Goal: Navigation & Orientation: Find specific page/section

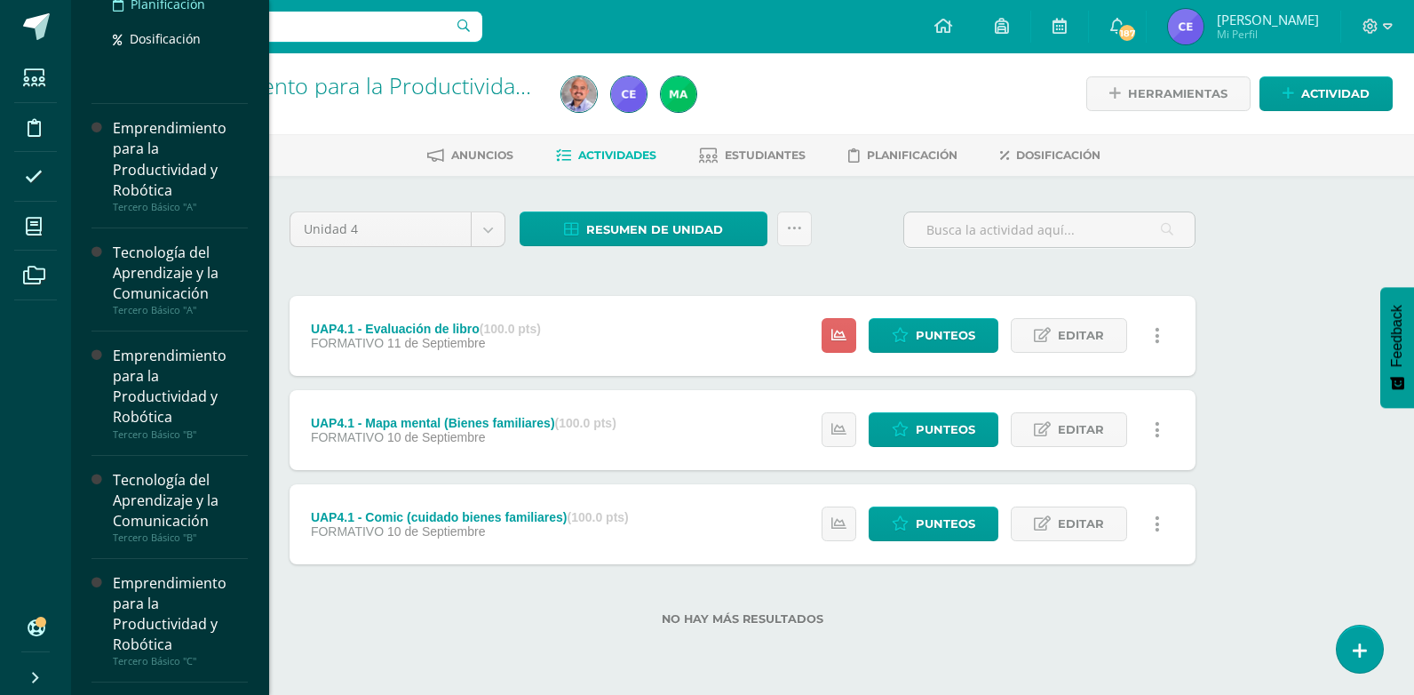
scroll to position [314, 0]
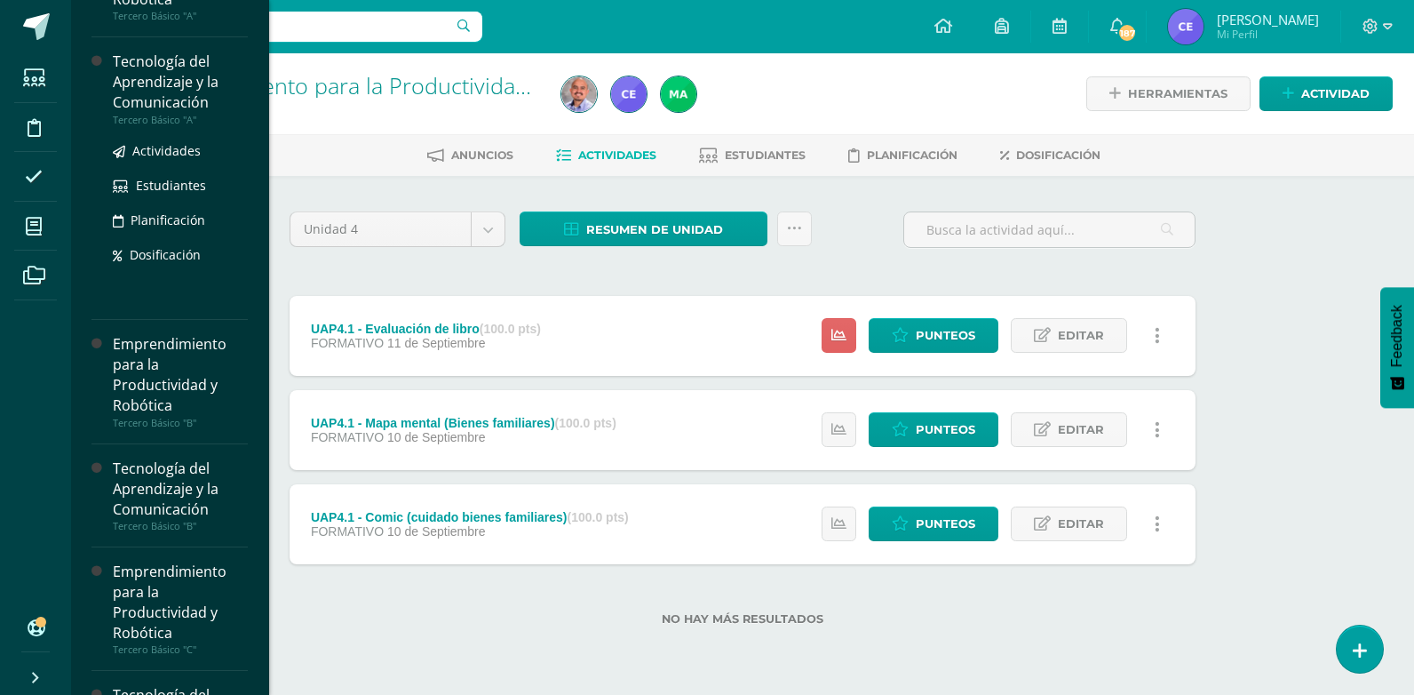
click at [171, 91] on div "Tecnología del Aprendizaje y la Comunicación" at bounding box center [180, 82] width 135 height 61
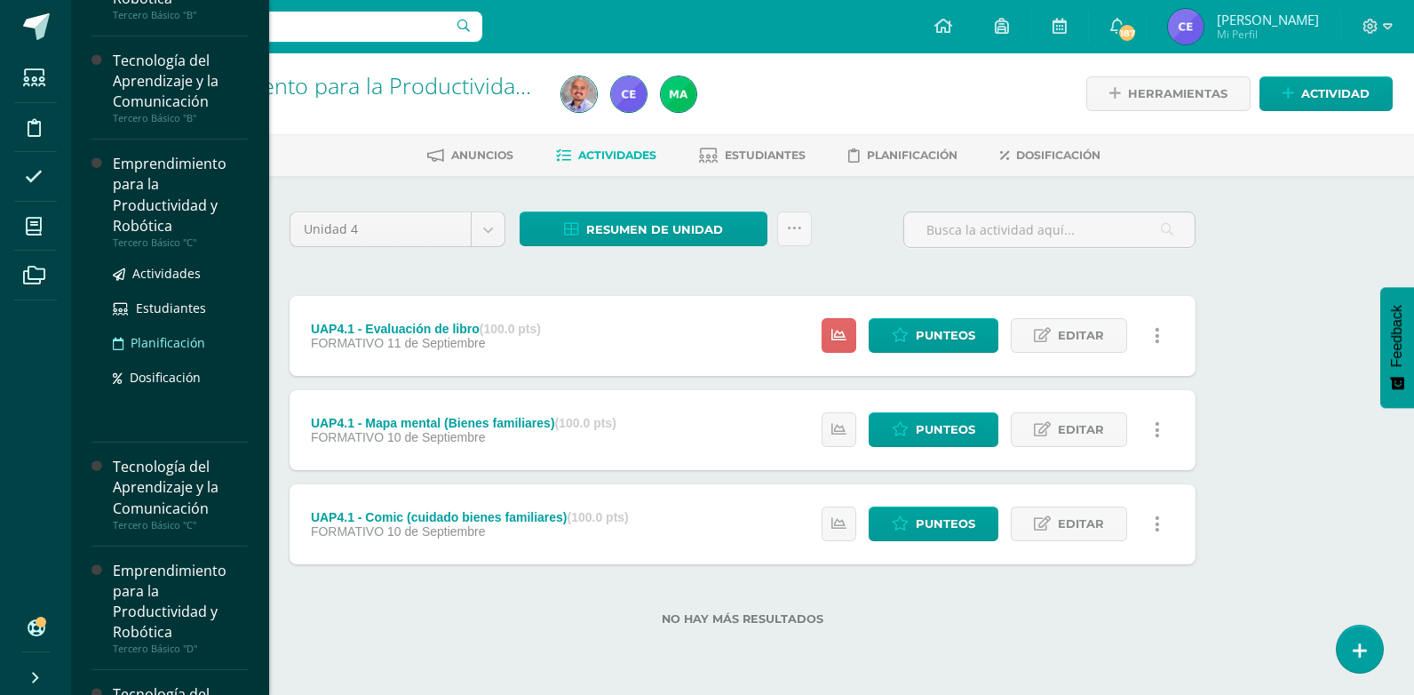
scroll to position [580, 0]
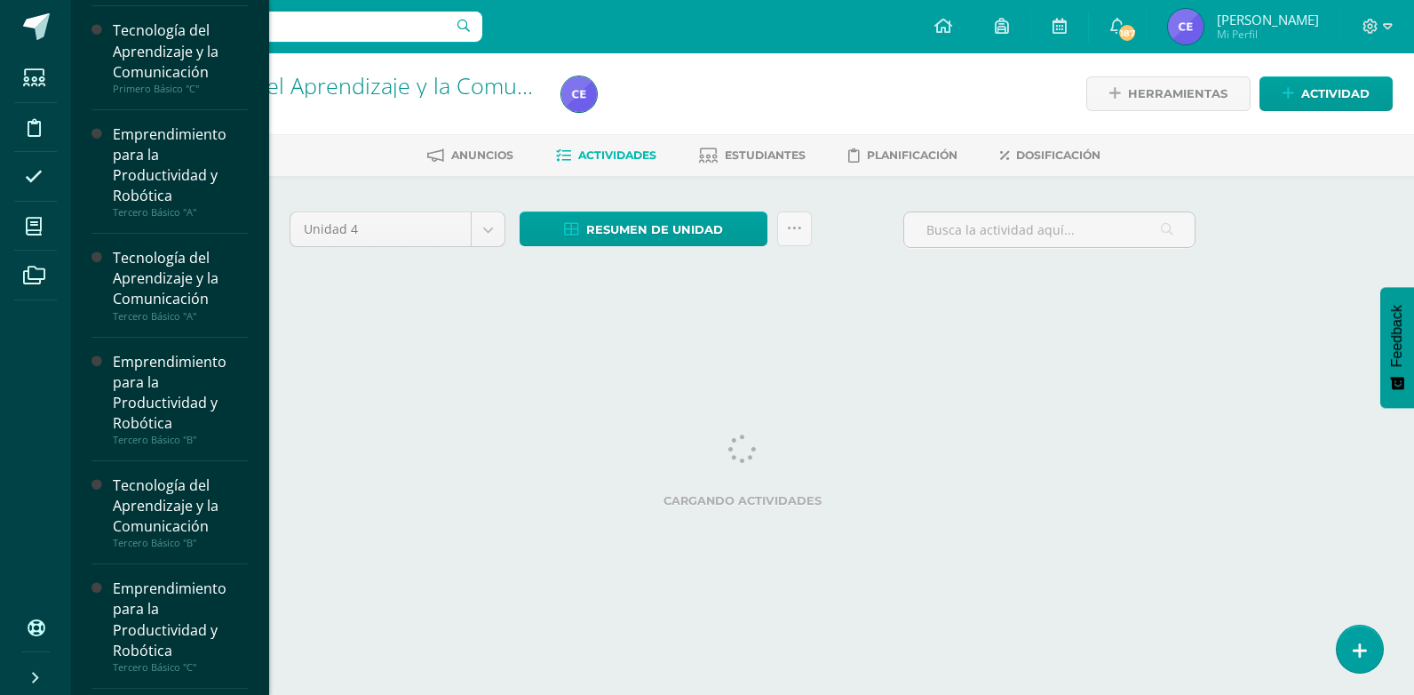
scroll to position [87, 0]
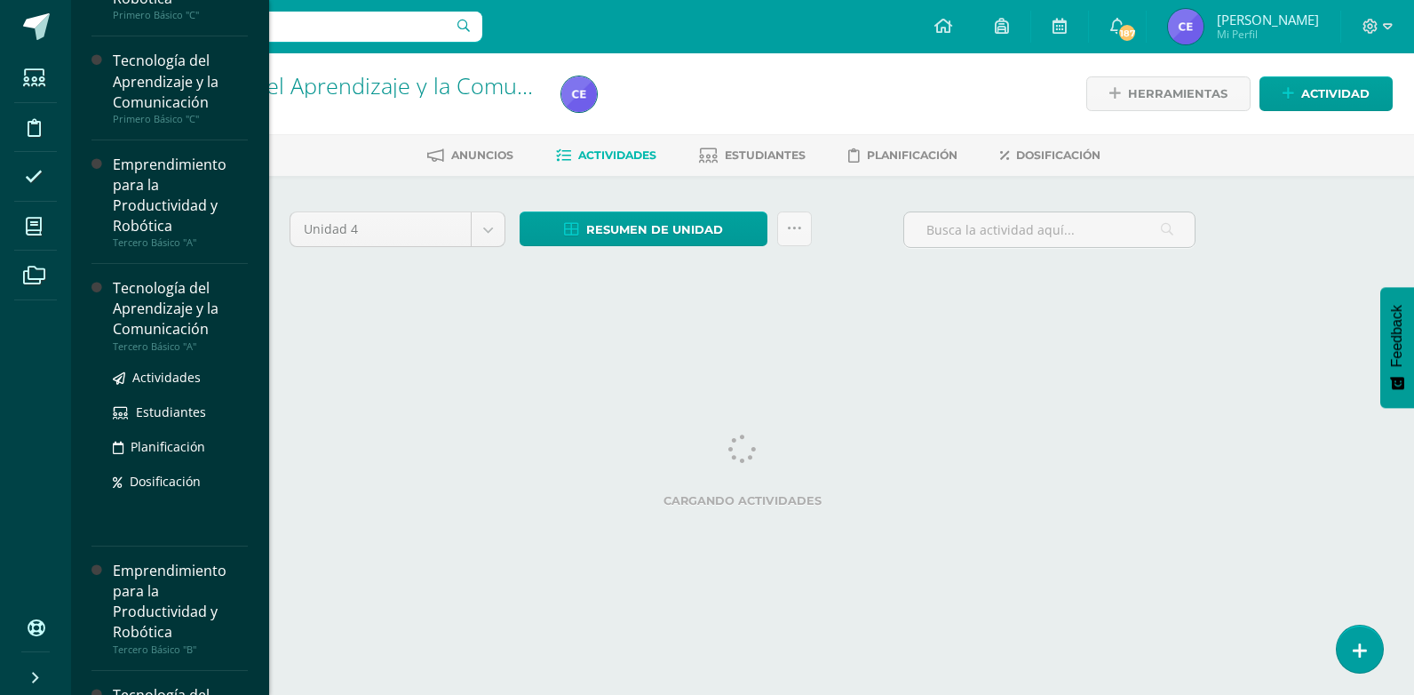
click at [163, 303] on div "Tecnología del Aprendizaje y la Comunicación" at bounding box center [180, 308] width 135 height 61
